Goal: Communication & Community: Share content

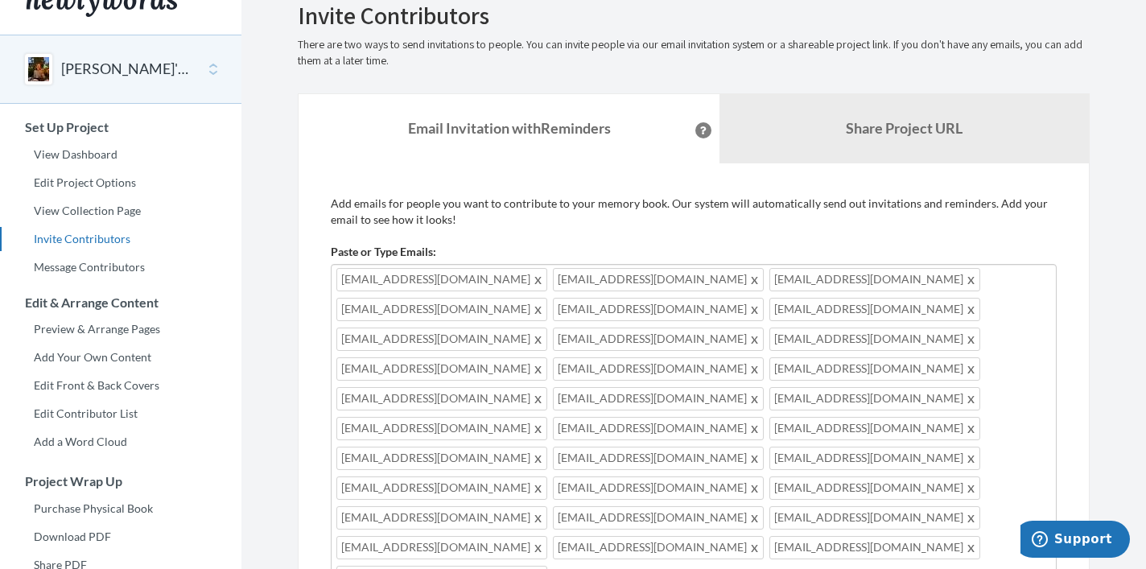
scroll to position [-1, 0]
click at [1090, 415] on div "Emails have been sent! Invite Contributors There are two ways to send invitatio…" at bounding box center [694, 449] width 816 height 894
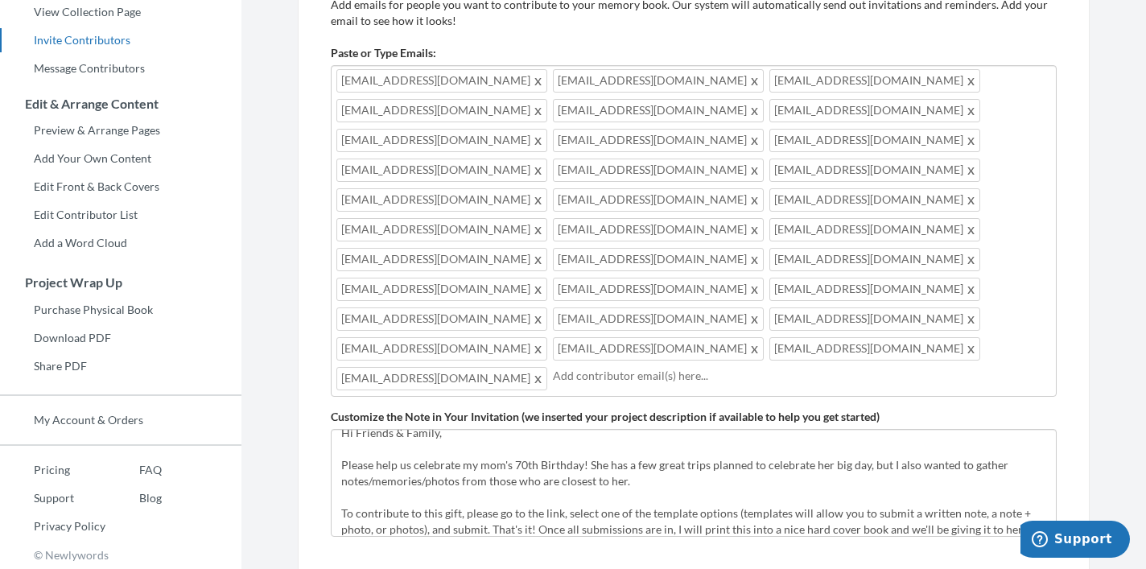
scroll to position [12, 0]
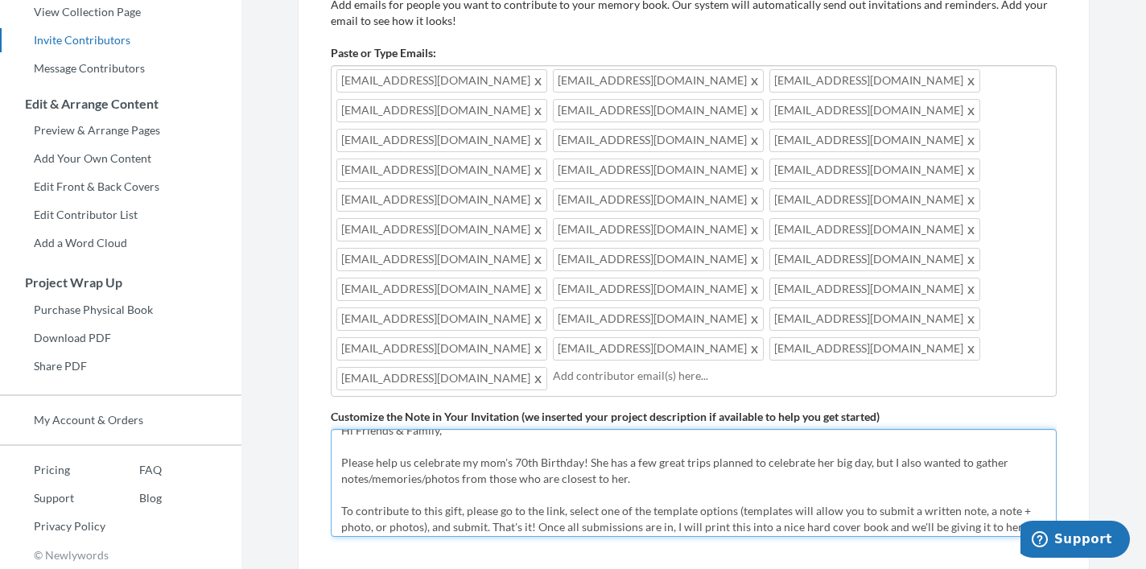
click at [463, 429] on textarea "Help us celebrate [PERSON_NAME]'s 70th Birthday! Please share a written note an…" at bounding box center [694, 483] width 726 height 108
drag, startPoint x: 463, startPoint y: 344, endPoint x: 488, endPoint y: 344, distance: 24.9
click at [488, 429] on textarea "Help us celebrate [PERSON_NAME]'s 70th Birthday! Please share a written note an…" at bounding box center [694, 483] width 726 height 108
click at [867, 429] on textarea "Help us celebrate [PERSON_NAME]'s 70th Birthday! Please share a written note an…" at bounding box center [694, 483] width 726 height 108
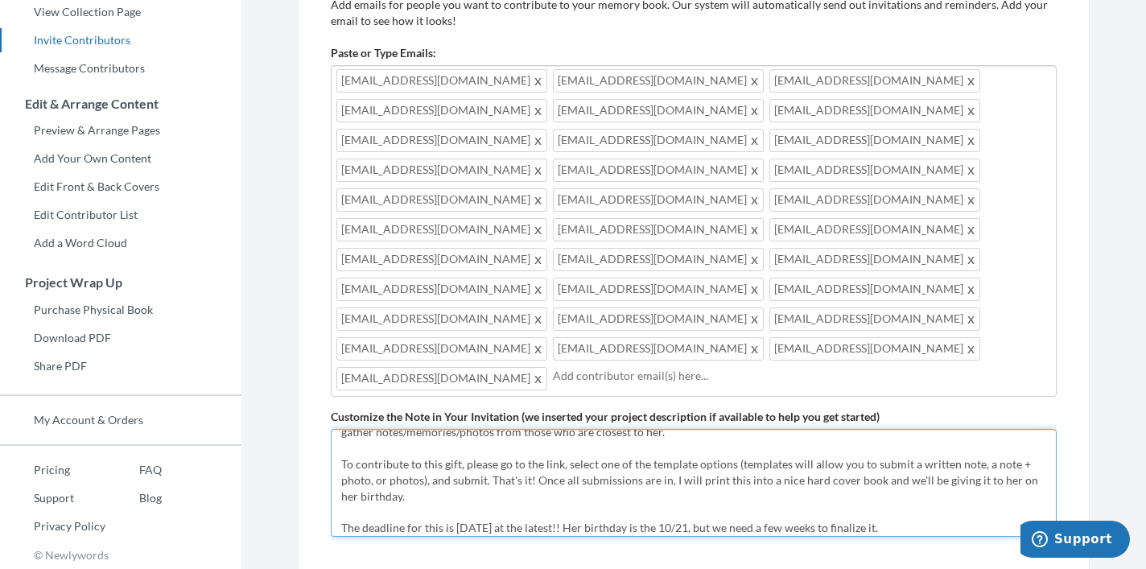
scroll to position [60, 0]
click at [978, 429] on textarea "Help us celebrate [PERSON_NAME]'s 70th Birthday! Please share a written note an…" at bounding box center [694, 483] width 726 height 108
click at [375, 429] on textarea "Help us celebrate [PERSON_NAME]'s 70th Birthday! Please share a written note an…" at bounding box center [694, 483] width 726 height 108
click at [389, 429] on textarea "Help us celebrate [PERSON_NAME]'s 70th Birthday! Please share a written note an…" at bounding box center [694, 483] width 726 height 108
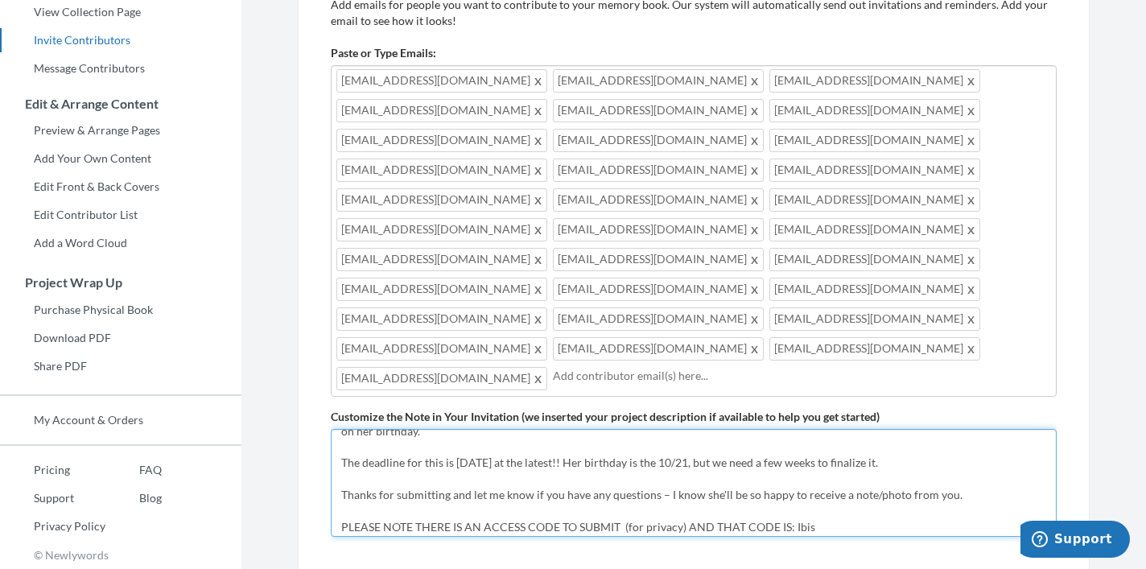
scroll to position [126, 0]
click at [602, 429] on textarea "Help us celebrate [PERSON_NAME]'s 70th Birthday! Please share a written note an…" at bounding box center [694, 483] width 726 height 108
click at [676, 429] on textarea "Help us celebrate [PERSON_NAME]'s 70th Birthday! Please share a written note an…" at bounding box center [694, 483] width 726 height 108
drag, startPoint x: 676, startPoint y: 343, endPoint x: 710, endPoint y: 343, distance: 33.8
click at [710, 429] on textarea "Help us celebrate [PERSON_NAME]'s 70th Birthday! Please share a written note an…" at bounding box center [694, 483] width 726 height 108
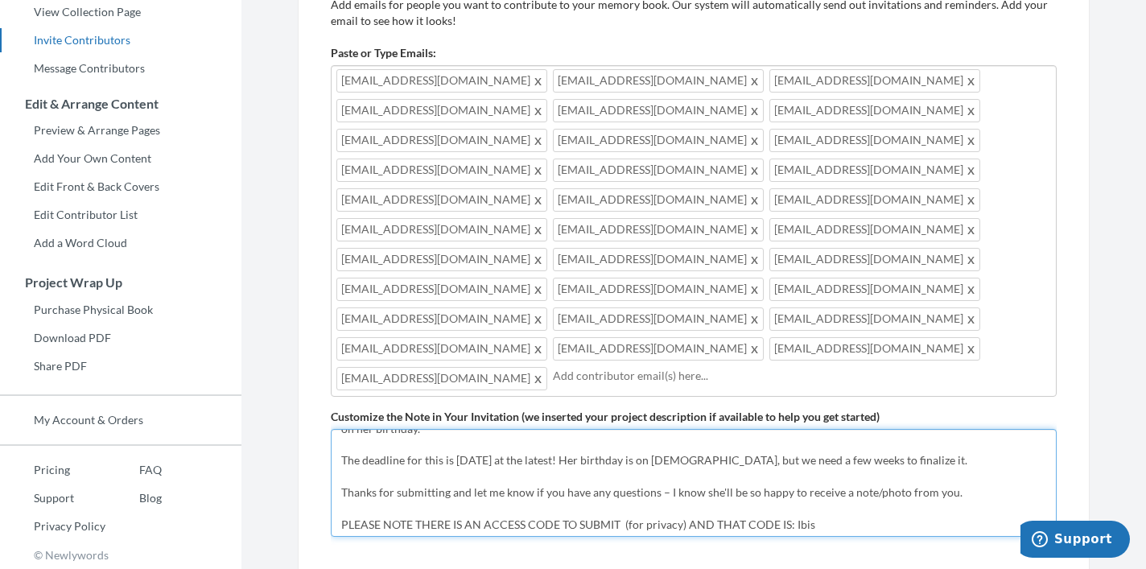
click at [768, 429] on textarea "Help us celebrate [PERSON_NAME]'s 70th Birthday! Please share a written note an…" at bounding box center [694, 483] width 726 height 108
click at [913, 429] on textarea "Help us celebrate [PERSON_NAME]'s 70th Birthday! Please share a written note an…" at bounding box center [694, 483] width 726 height 108
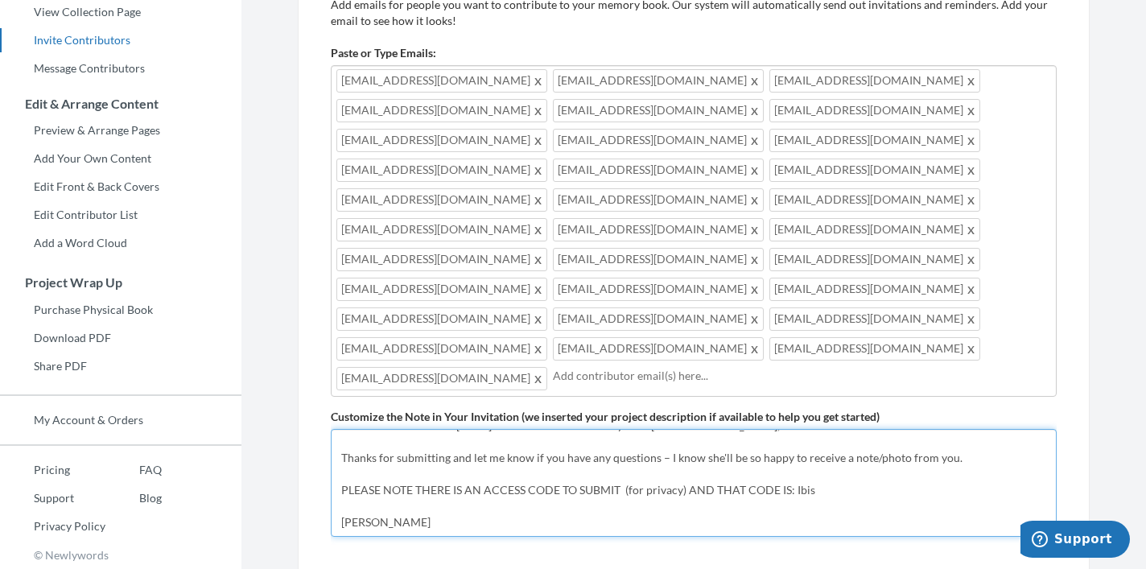
scroll to position [177, 0]
click at [344, 429] on textarea "Help us celebrate [PERSON_NAME]'s 70th Birthday! Please share a written note an…" at bounding box center [694, 483] width 726 height 108
click at [365, 429] on textarea "Help us celebrate [PERSON_NAME]'s 70th Birthday! Please share a written note an…" at bounding box center [694, 483] width 726 height 108
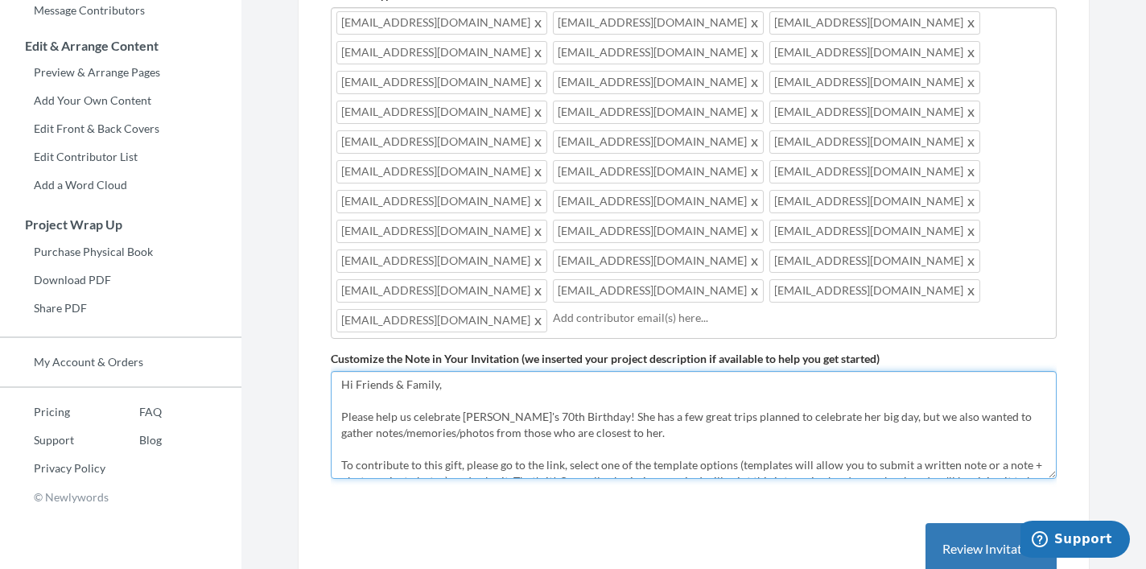
scroll to position [286, 0]
type textarea "Hi Friends & Family, Please help us celebrate [PERSON_NAME]'s 70th Birthday! Sh…"
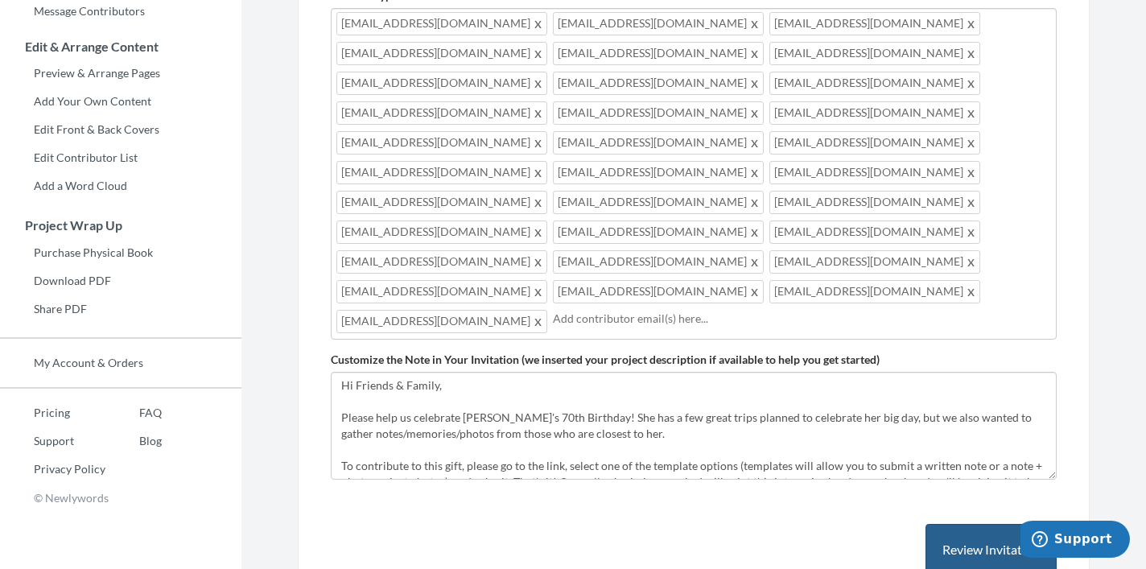
click at [995, 524] on button "Review Invitation" at bounding box center [990, 550] width 131 height 52
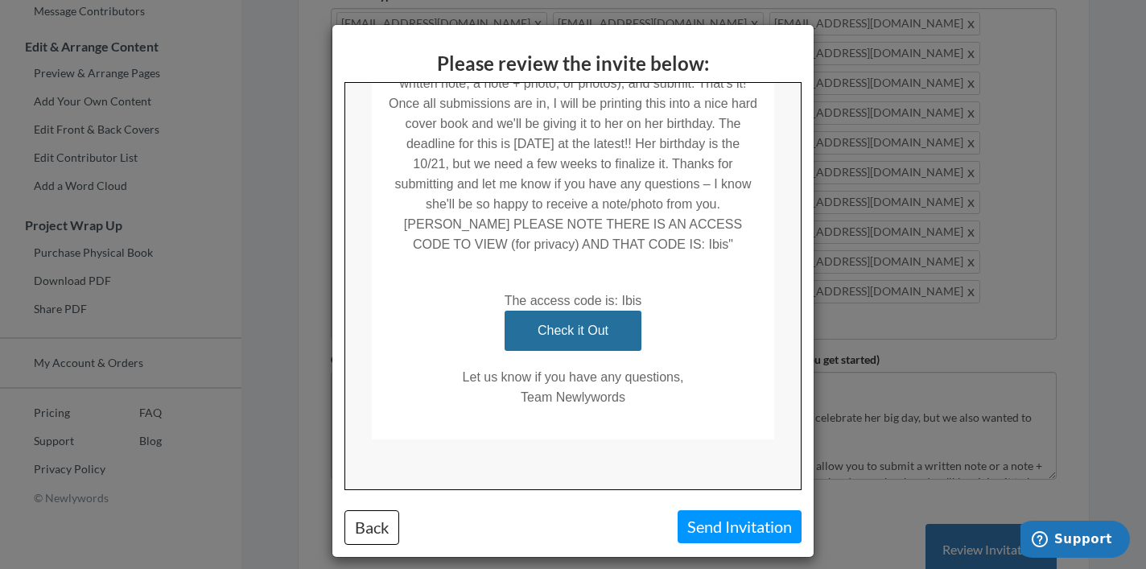
scroll to position [541, 0]
click at [374, 533] on button "Back" at bounding box center [371, 527] width 55 height 35
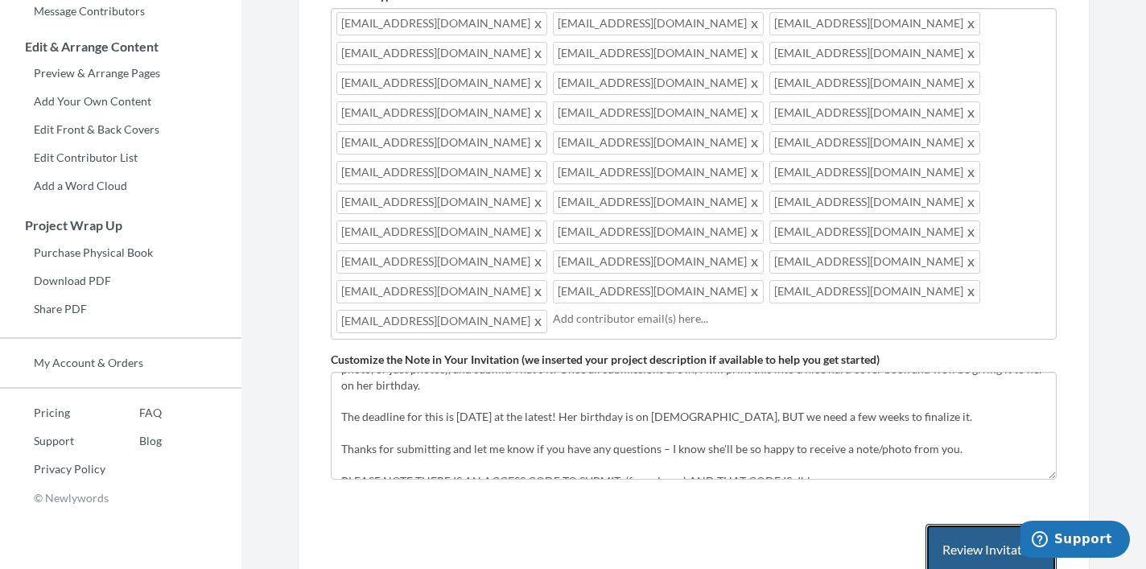
scroll to position [142, 0]
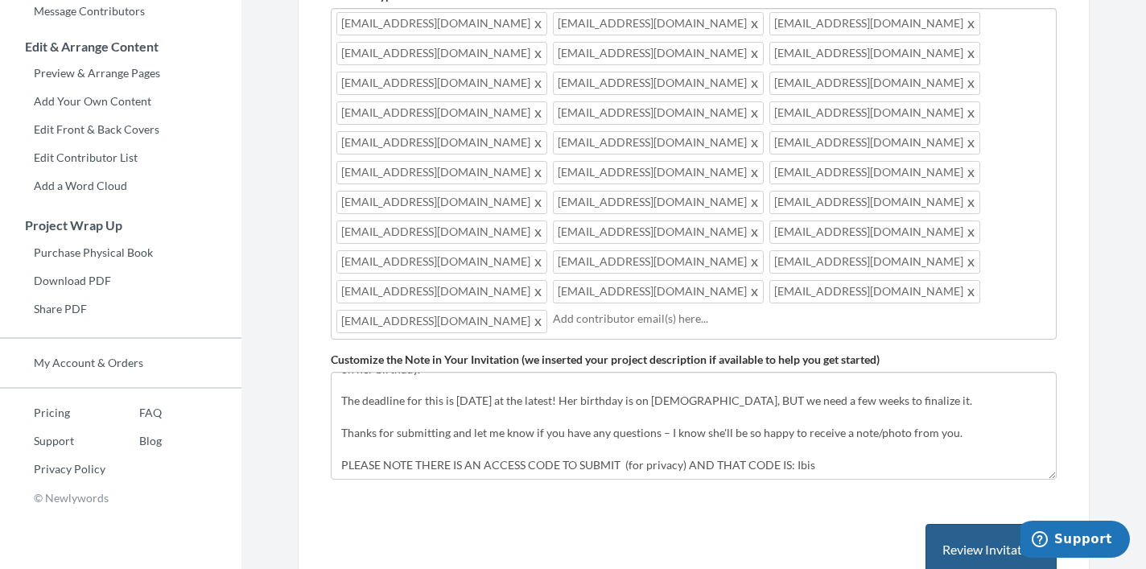
click at [945, 524] on button "Review Invitation" at bounding box center [990, 550] width 131 height 52
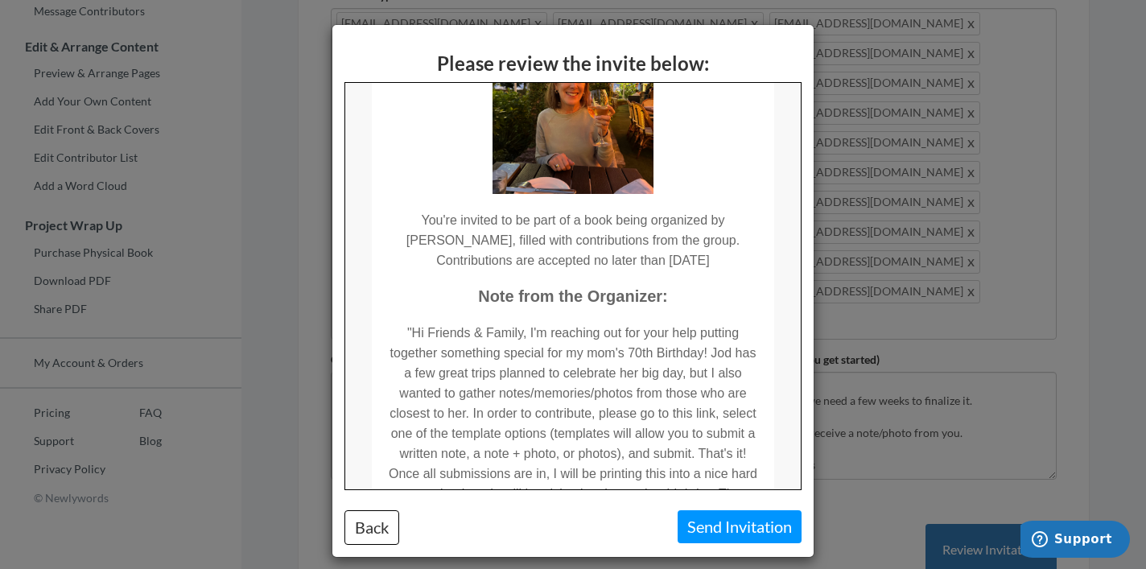
scroll to position [173, 0]
click at [368, 527] on button "Back" at bounding box center [371, 527] width 55 height 35
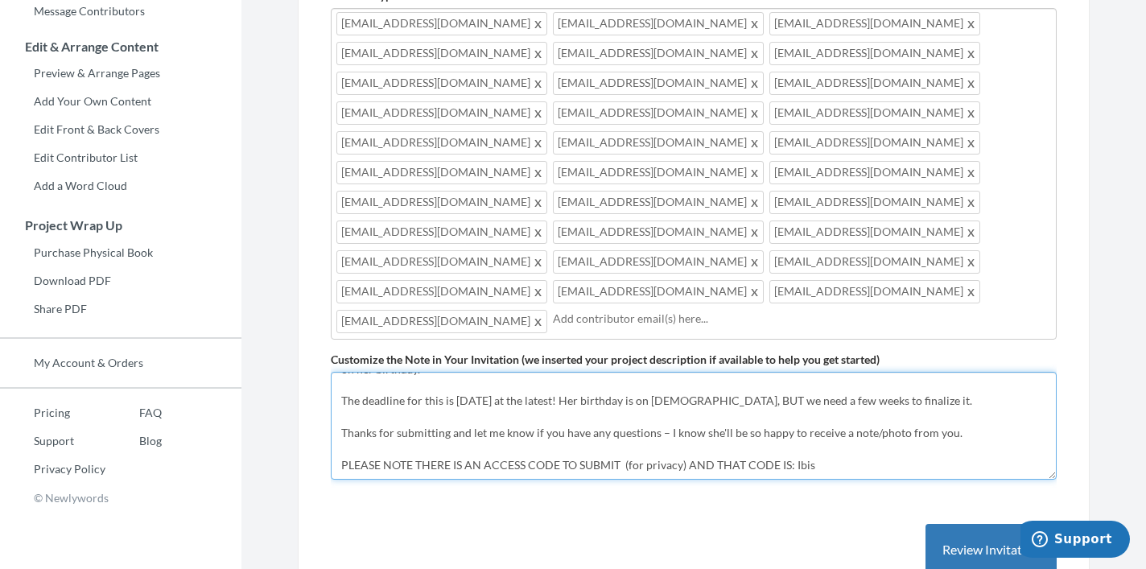
drag, startPoint x: 828, startPoint y: 336, endPoint x: 804, endPoint y: 330, distance: 24.8
click at [805, 372] on textarea "Help us celebrate [PERSON_NAME]'s 70th Birthday! Please share a written note an…" at bounding box center [694, 426] width 726 height 108
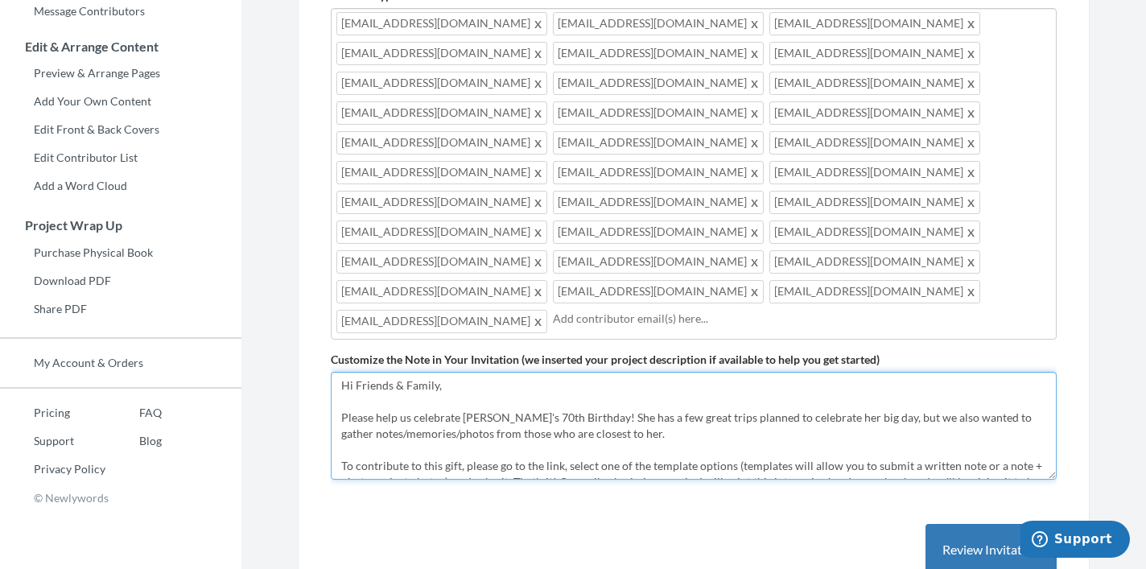
scroll to position [0, 0]
drag, startPoint x: 814, startPoint y: 326, endPoint x: 341, endPoint y: 266, distance: 477.0
click at [341, 372] on textarea "Help us celebrate [PERSON_NAME]'s 70th Birthday! Please share a written note an…" at bounding box center [694, 426] width 726 height 108
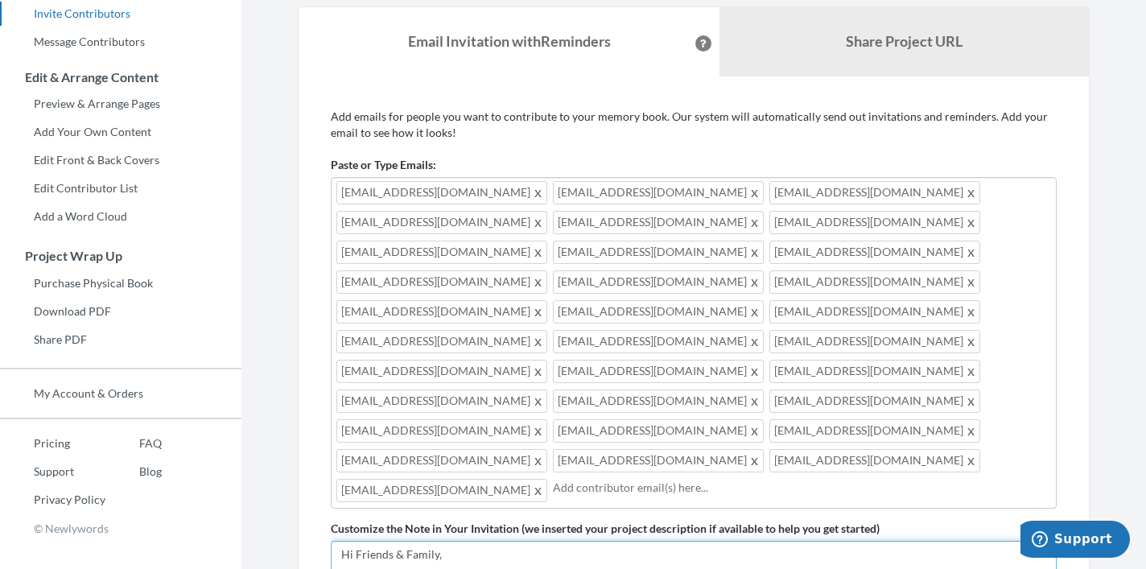
drag, startPoint x: 801, startPoint y: 517, endPoint x: 332, endPoint y: 413, distance: 480.5
paste textarea "Hi Friends & Family, Please help us celebrate [PERSON_NAME]'s 70th Birthday! Sh…"
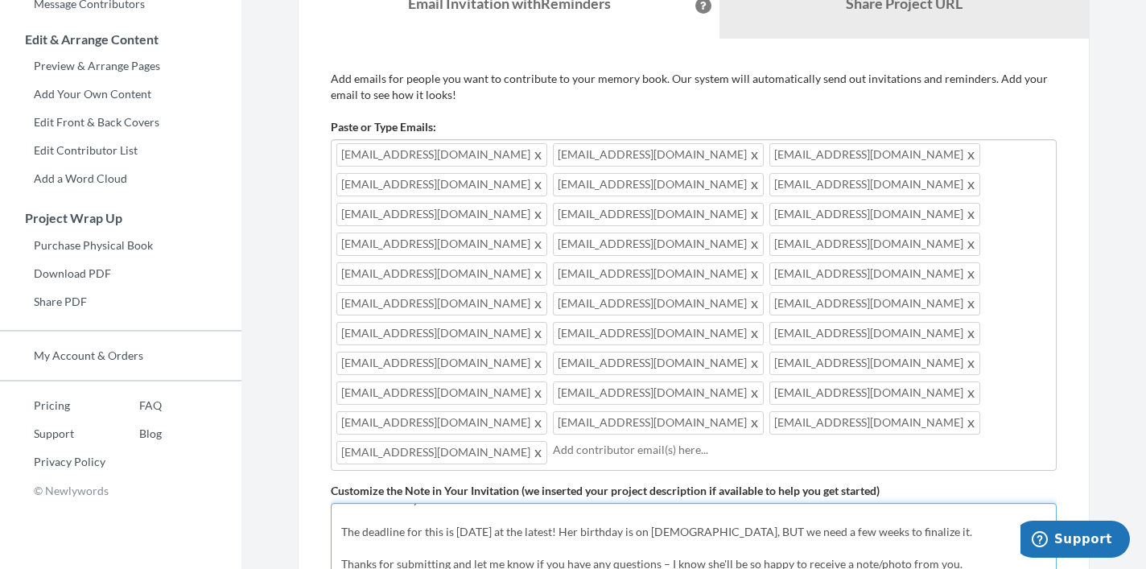
scroll to position [301, 0]
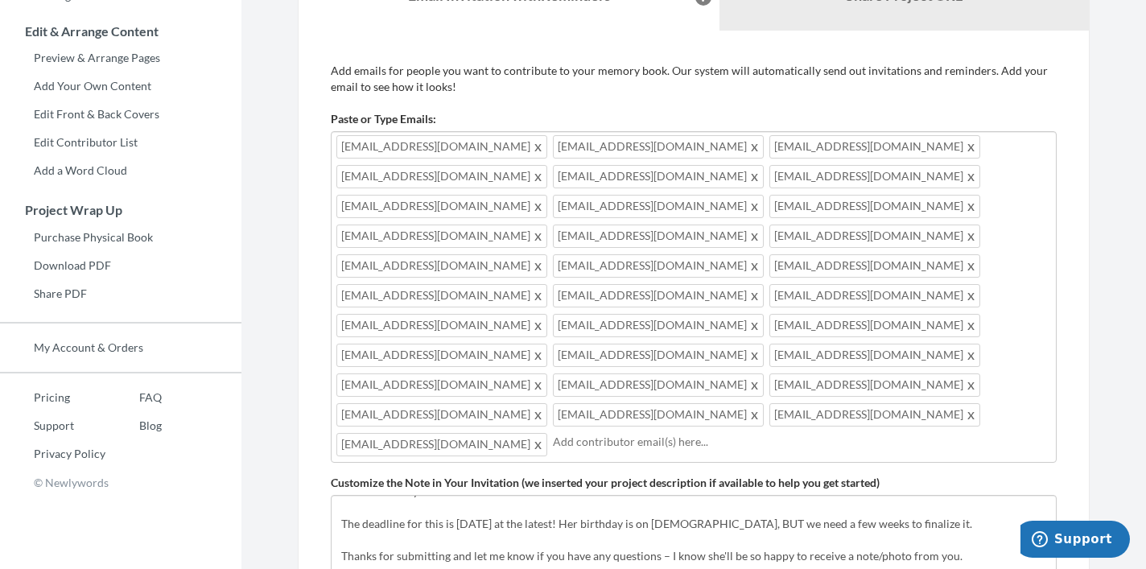
click at [669, 433] on input "text" at bounding box center [802, 442] width 498 height 18
click at [661, 433] on input "text" at bounding box center [802, 442] width 498 height 18
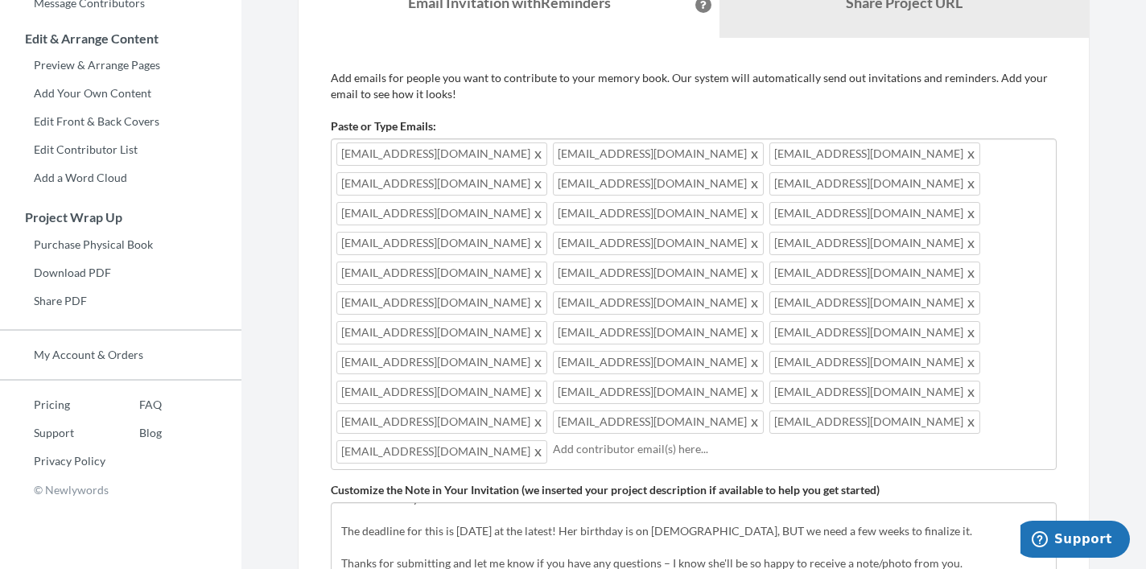
scroll to position [129, 0]
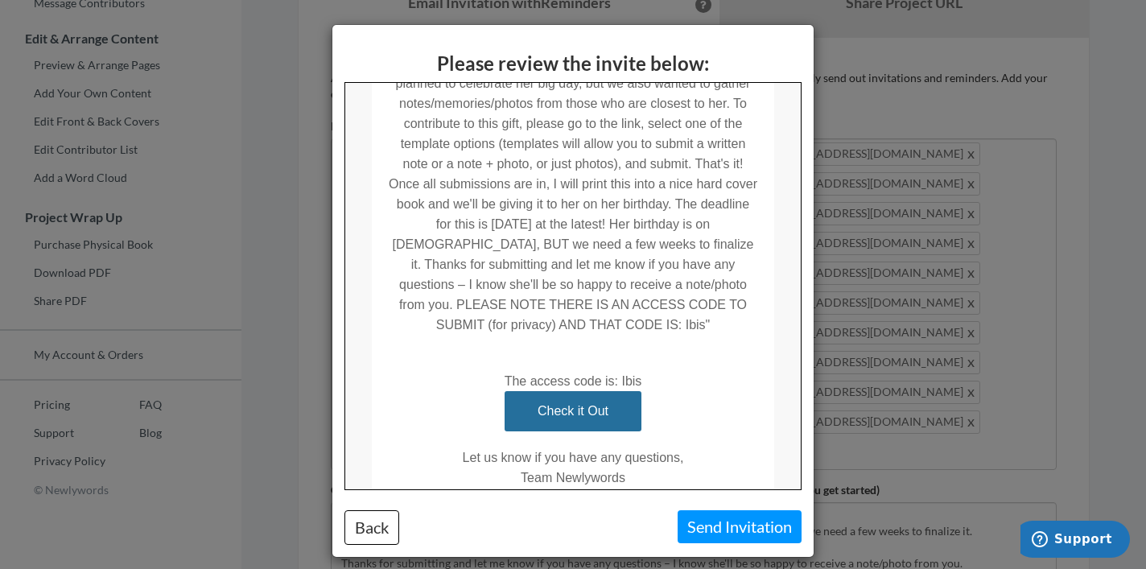
scroll to position [468, 0]
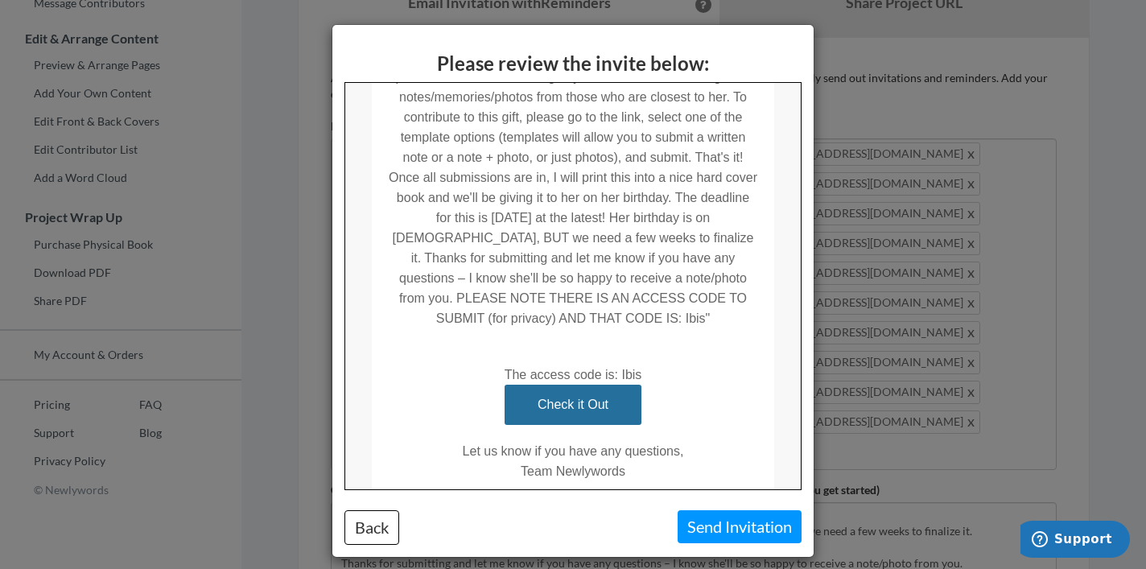
click at [596, 384] on link "Check it Out" at bounding box center [572, 404] width 113 height 40
click at [393, 512] on button "Back" at bounding box center [371, 527] width 55 height 35
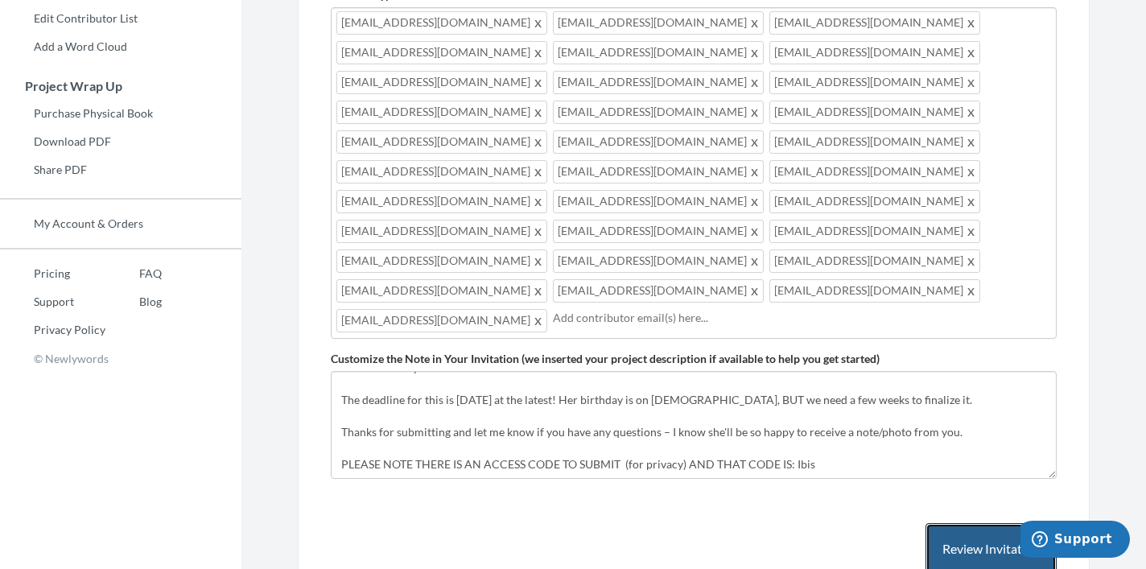
scroll to position [424, 0]
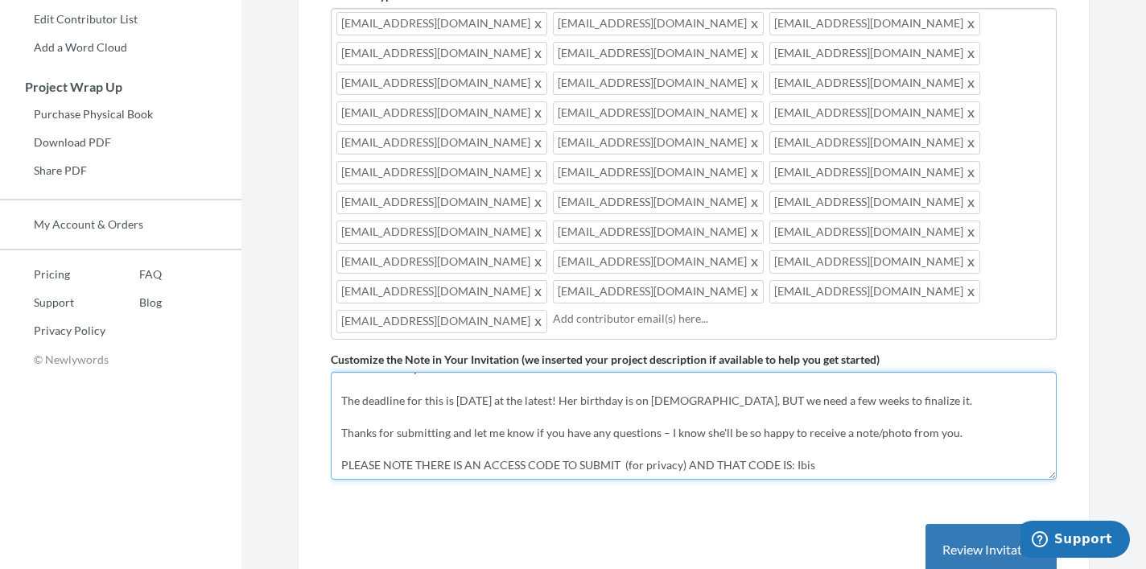
click at [835, 372] on textarea "Hi Friends & Family, I'm reaching out for your help putting together something …" at bounding box center [694, 426] width 726 height 108
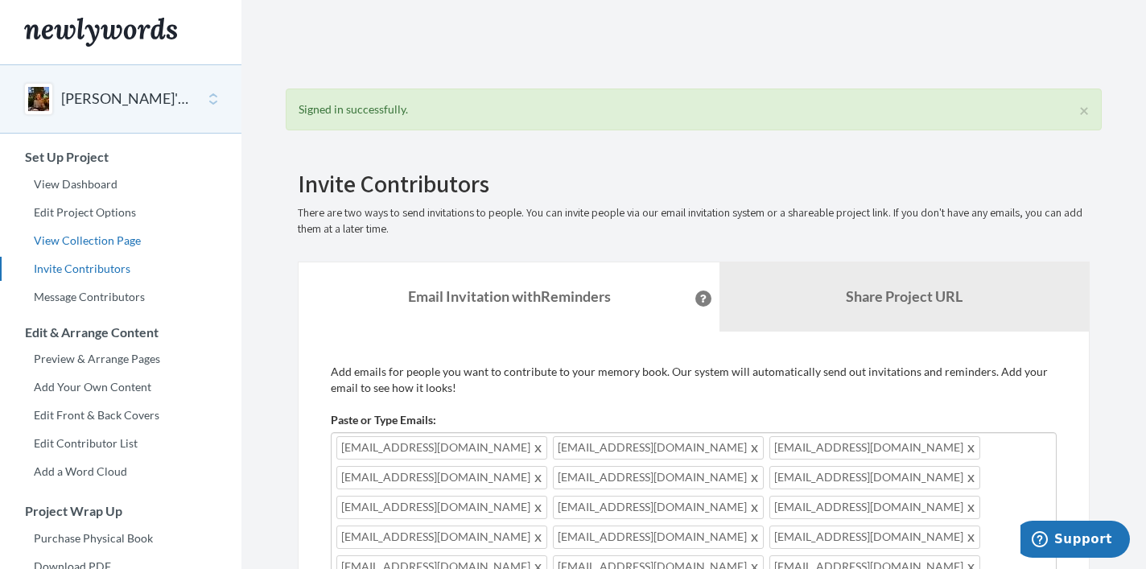
scroll to position [0, 0]
type textarea "Hi Friends & Family, Please help us celebrate Jodi's 70th Birthday! She has a f…"
click at [117, 211] on link "Edit Project Options" at bounding box center [120, 212] width 241 height 24
